Goal: Information Seeking & Learning: Learn about a topic

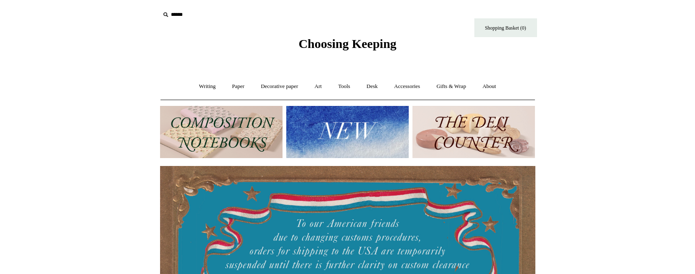
click at [305, 127] on img at bounding box center [347, 132] width 122 height 52
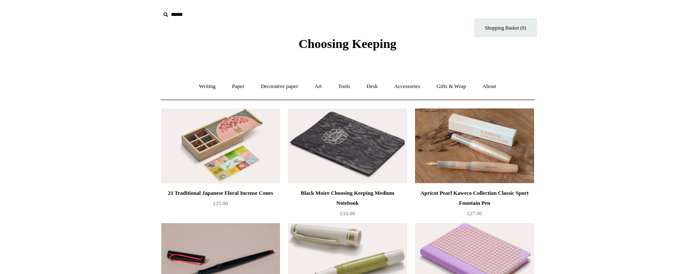
click at [315, 46] on span "Choosing Keeping" at bounding box center [347, 44] width 98 height 14
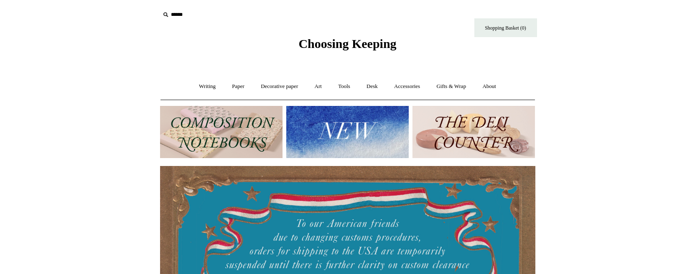
click at [226, 132] on img at bounding box center [221, 132] width 122 height 52
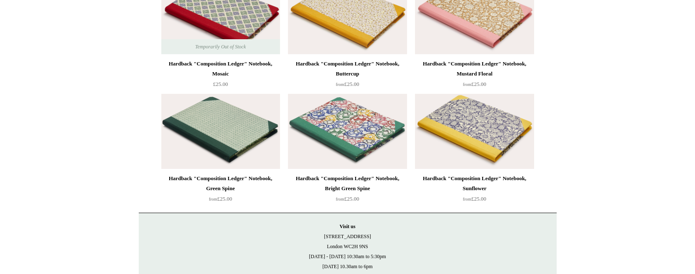
scroll to position [2260, 0]
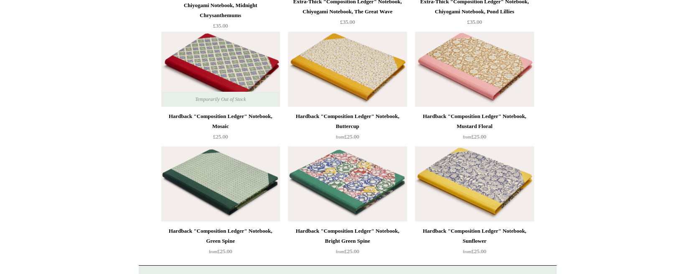
click at [217, 184] on img at bounding box center [220, 184] width 119 height 75
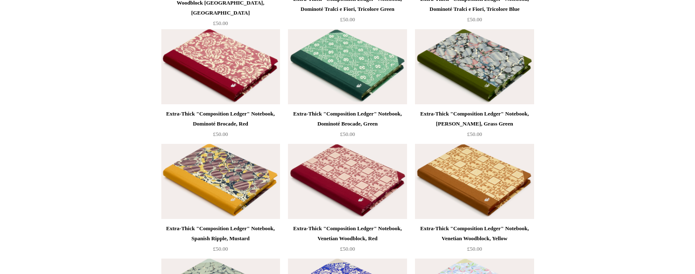
scroll to position [1792, 0]
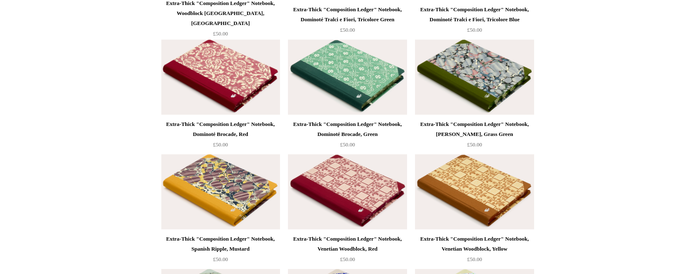
click at [485, 75] on img at bounding box center [474, 77] width 119 height 75
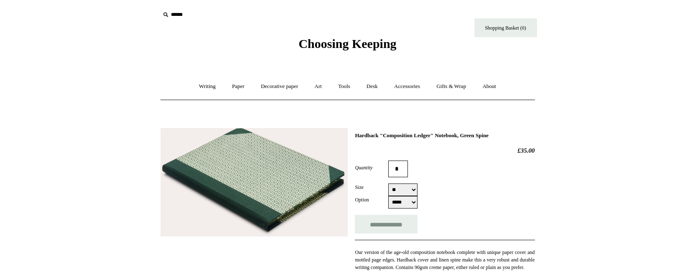
select select "**"
select select "*****"
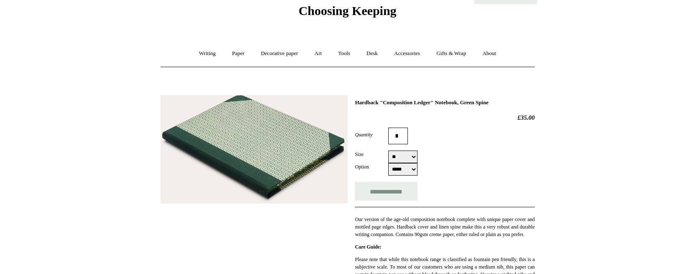
scroll to position [65, 0]
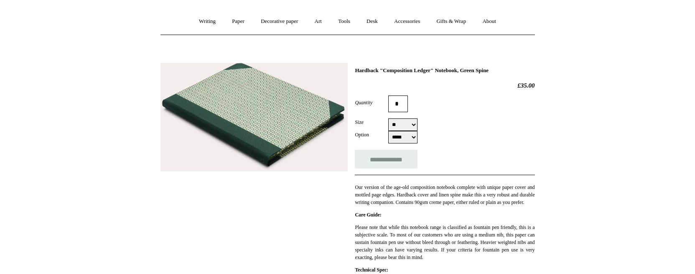
select select "**"
select select "*****"
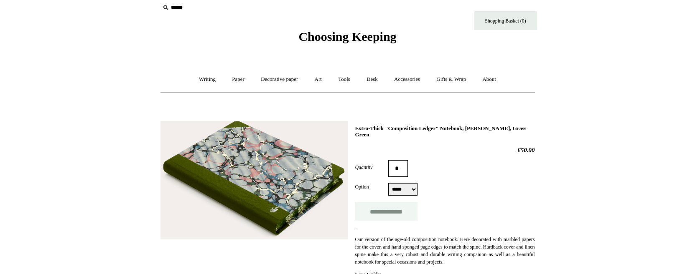
scroll to position [20, 0]
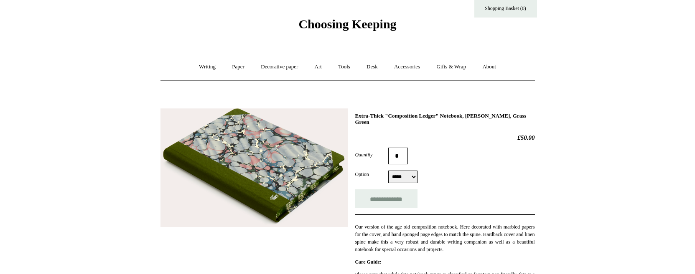
select select "*****"
click at [275, 169] on img at bounding box center [253, 168] width 187 height 119
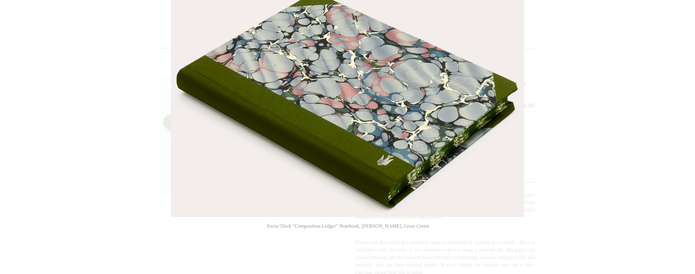
scroll to position [21, 0]
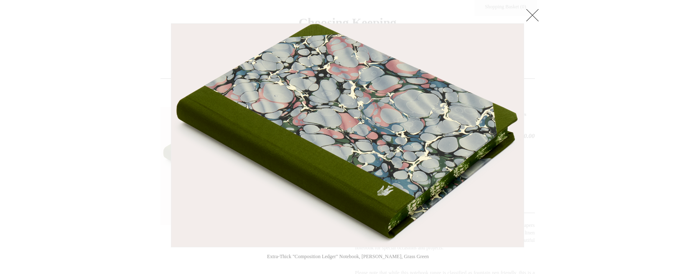
click at [534, 10] on link at bounding box center [532, 15] width 17 height 17
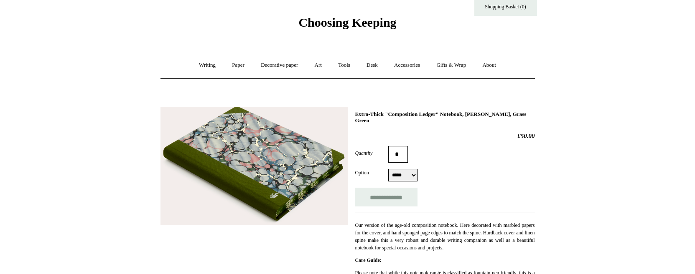
click at [389, 22] on span "Choosing Keeping" at bounding box center [347, 22] width 98 height 14
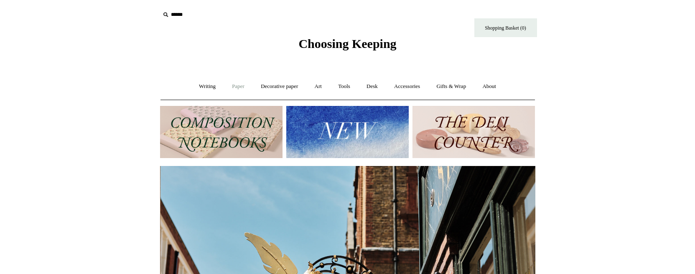
scroll to position [0, 375]
click at [238, 85] on link "Paper +" at bounding box center [238, 87] width 28 height 22
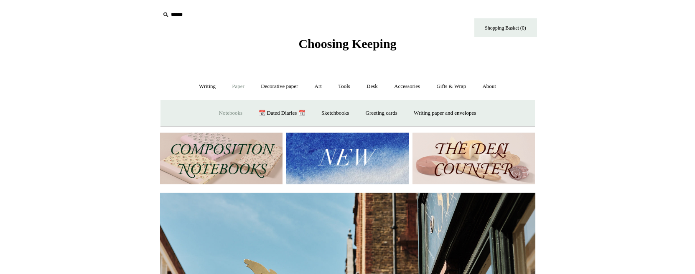
click at [219, 119] on link "Notebooks +" at bounding box center [230, 113] width 38 height 22
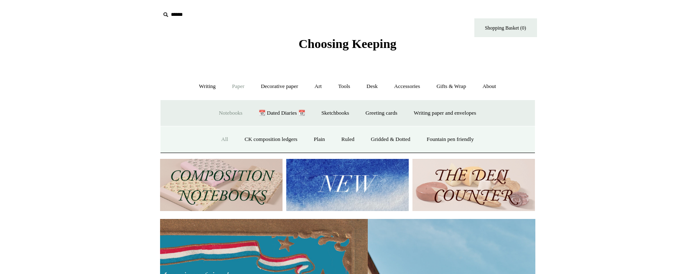
scroll to position [0, 9]
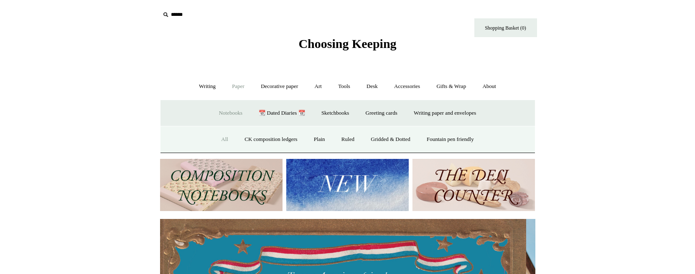
click at [216, 135] on link "All" at bounding box center [224, 140] width 22 height 22
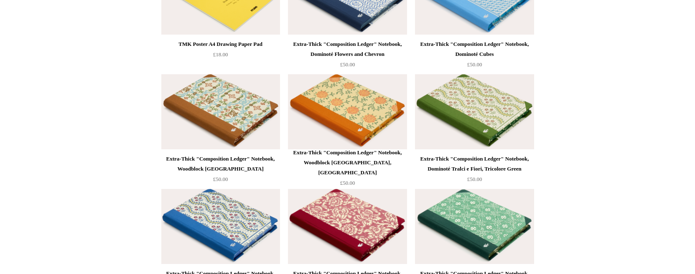
scroll to position [5094, 0]
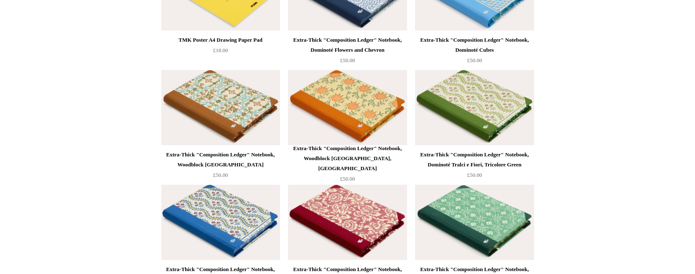
click at [218, 114] on img at bounding box center [220, 107] width 119 height 75
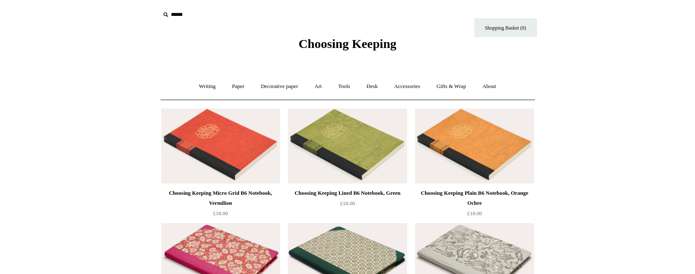
scroll to position [0, 0]
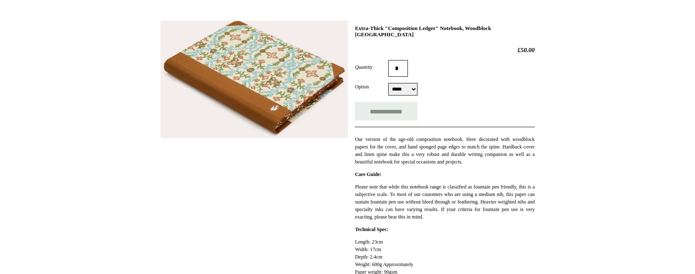
scroll to position [125, 0]
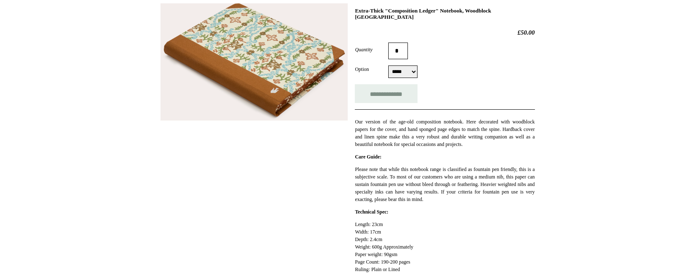
click at [272, 58] on img at bounding box center [253, 62] width 187 height 118
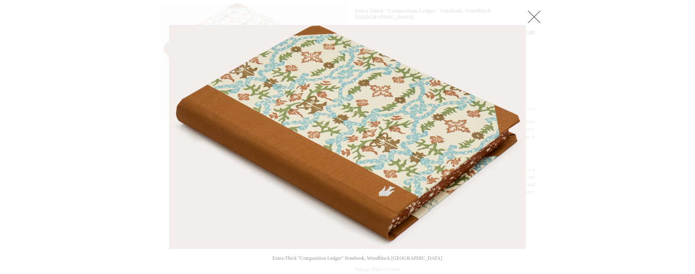
click at [569, 72] on div at bounding box center [347, 234] width 695 height 719
